Goal: Task Accomplishment & Management: Manage account settings

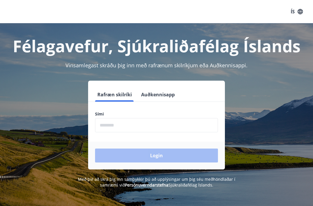
click at [104, 118] on input "phone" at bounding box center [156, 125] width 123 height 14
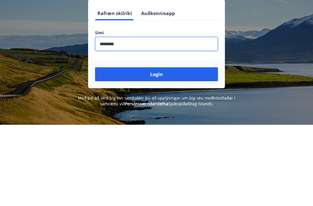
type input "********"
click at [170, 148] on button "Login" at bounding box center [156, 155] width 123 height 14
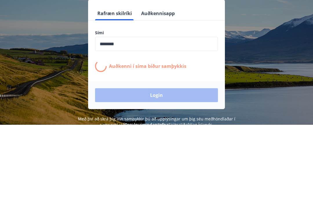
scroll to position [72, 0]
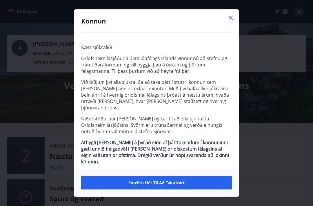
click at [176, 180] on span "Smelltu hér til að taka þátt" at bounding box center [156, 183] width 56 height 6
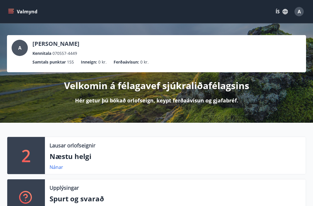
click at [304, 11] on button "A" at bounding box center [299, 12] width 14 height 14
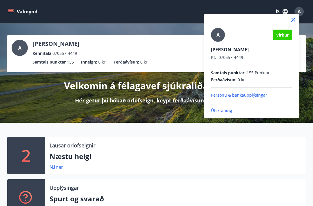
click at [145, 119] on div at bounding box center [156, 103] width 313 height 206
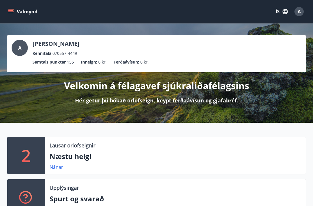
scroll to position [0, 0]
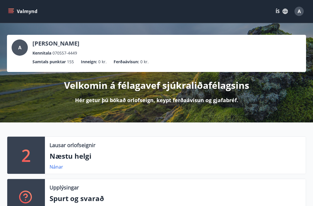
click at [16, 10] on button "Valmynd" at bounding box center [23, 11] width 33 height 10
click at [246, 137] on div "Lausar orlofseignir Næstu helgi Nánar" at bounding box center [175, 154] width 261 height 37
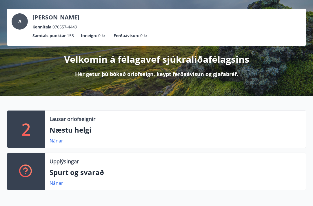
scroll to position [0, 0]
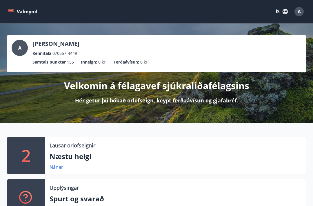
click at [284, 10] on icon "button" at bounding box center [285, 11] width 6 height 6
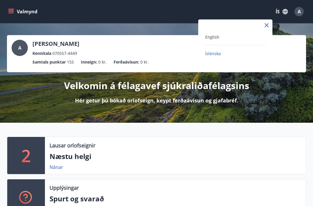
click at [283, 85] on div at bounding box center [156, 103] width 313 height 206
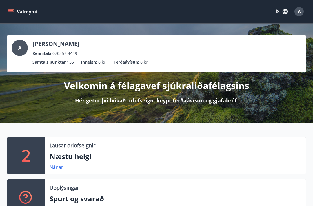
click at [303, 10] on div "A" at bounding box center [298, 11] width 9 height 9
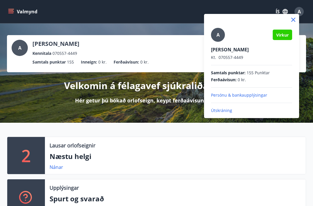
click at [220, 109] on p "Útskráning" at bounding box center [251, 110] width 81 height 6
